Goal: Go to known website: Access a specific website the user already knows

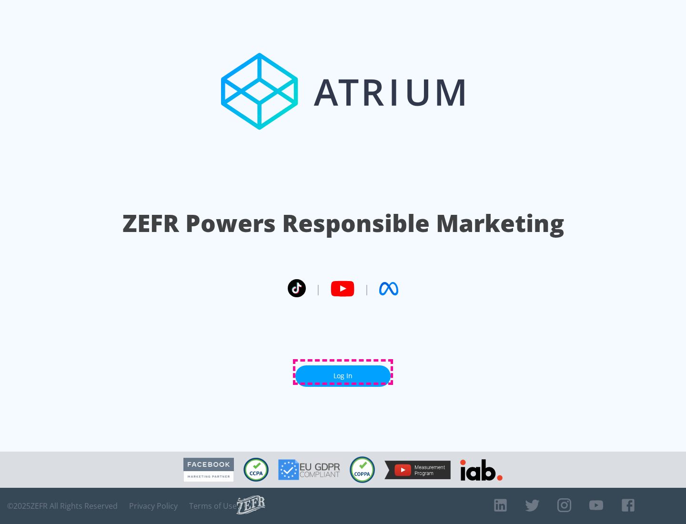
click at [343, 372] on link "Log In" at bounding box center [343, 376] width 95 height 21
